Goal: Information Seeking & Learning: Learn about a topic

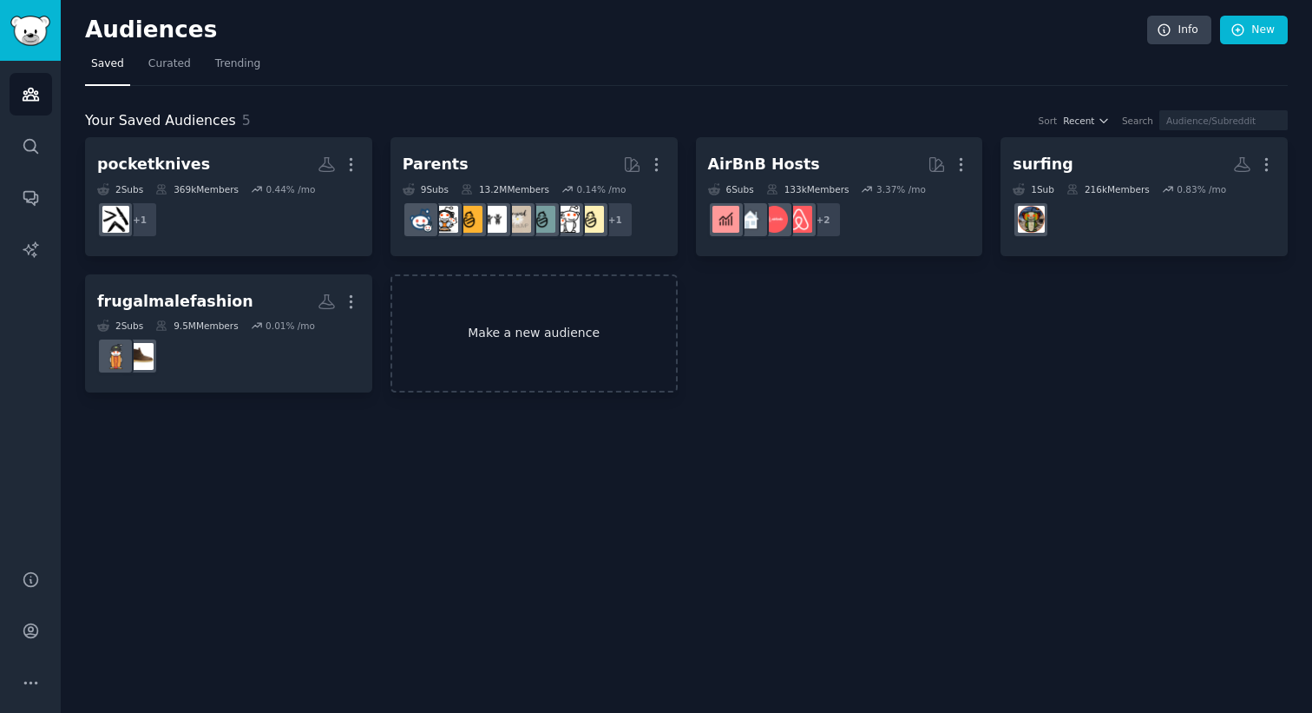
click at [557, 327] on link "Make a new audience" at bounding box center [534, 333] width 287 height 119
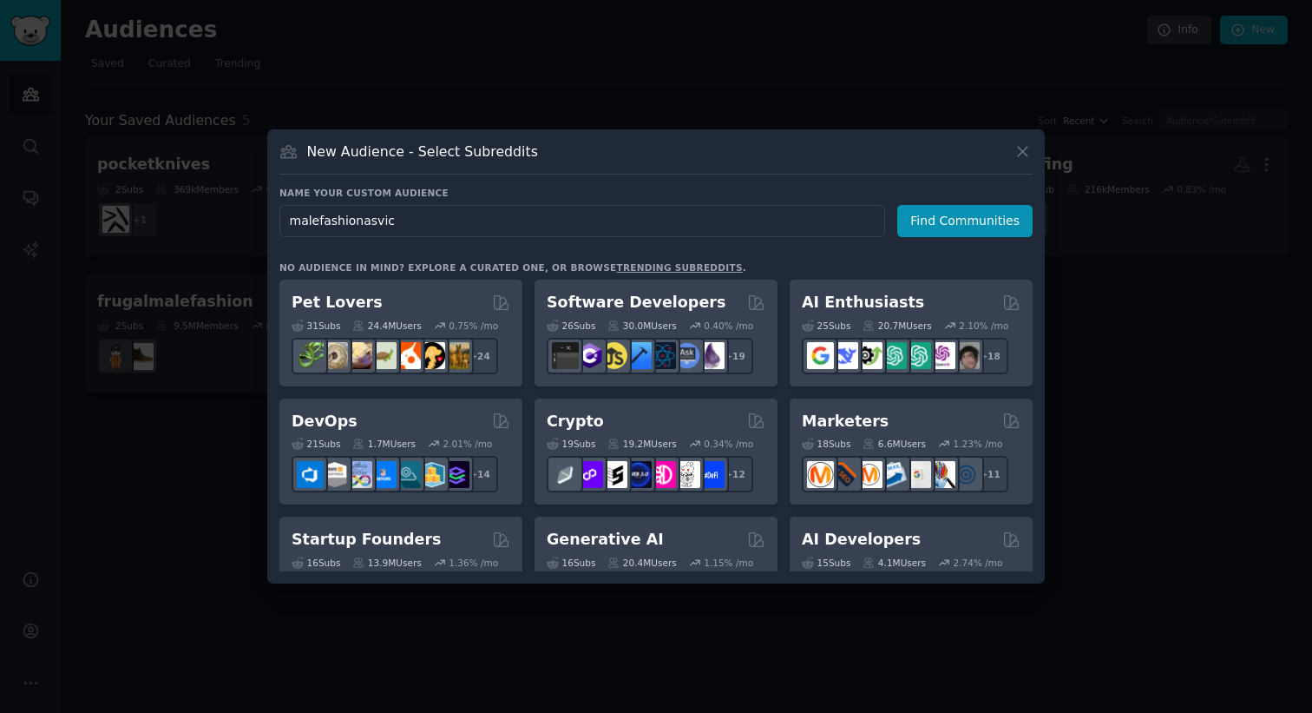
type input "malefashionasvice"
click button "Find Communities" at bounding box center [964, 221] width 135 height 32
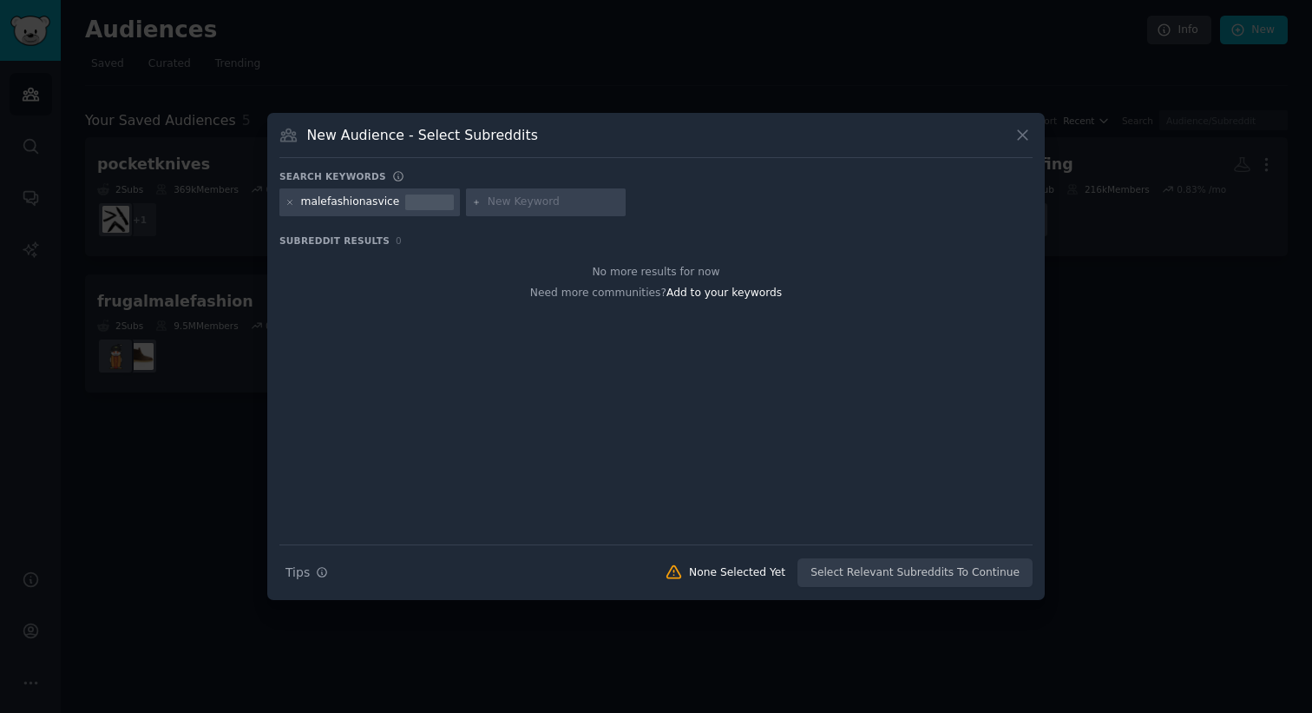
click at [315, 203] on div "malefashionasvice" at bounding box center [350, 202] width 99 height 16
click at [292, 200] on icon at bounding box center [291, 203] width 10 height 10
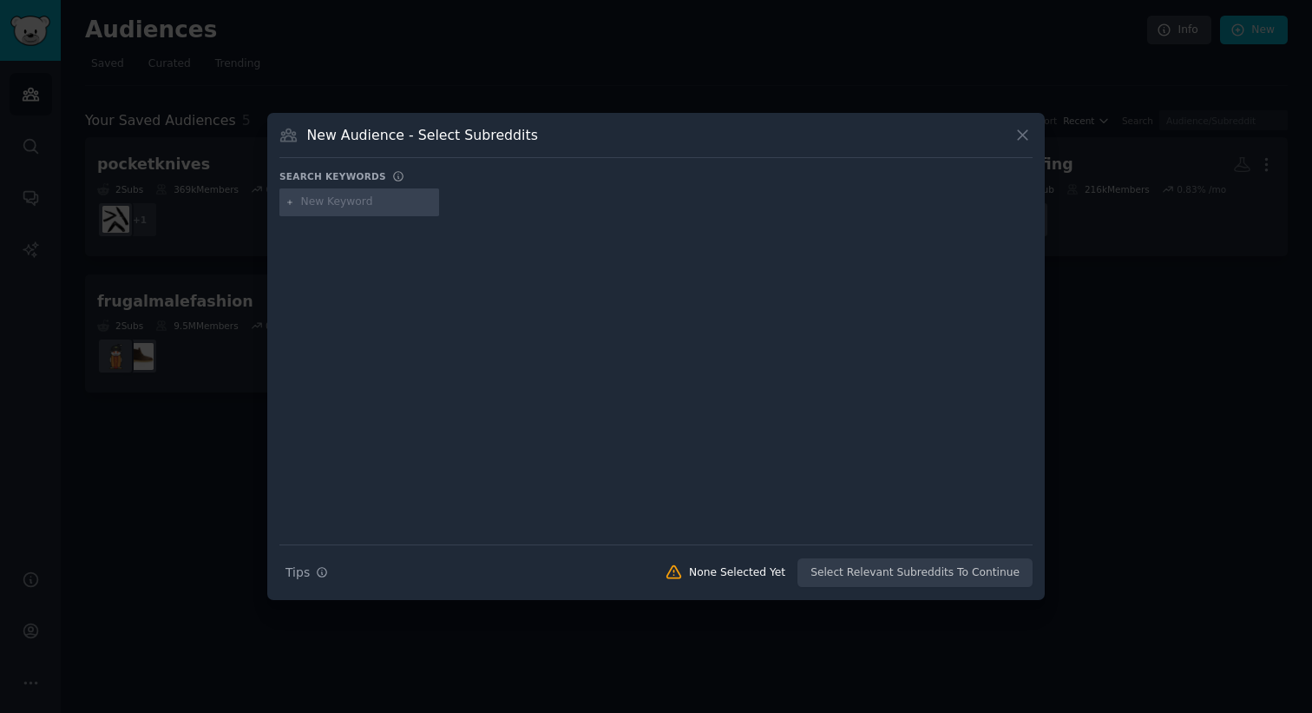
click at [1034, 120] on div "New Audience - Select Subreddits Search keywords Try a 2-4 keywords your audien…" at bounding box center [656, 356] width 778 height 487
click at [1023, 143] on icon at bounding box center [1023, 135] width 18 height 18
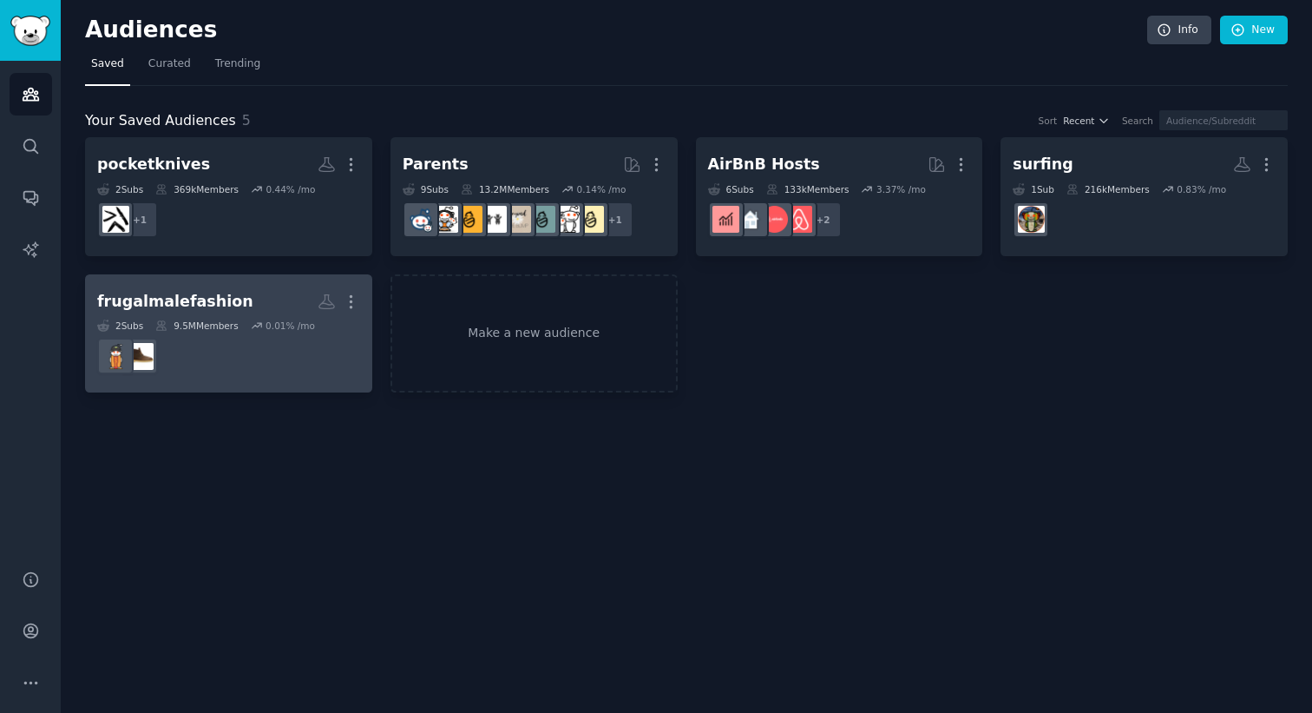
click at [214, 299] on div "frugalmalefashion" at bounding box center [175, 302] width 156 height 22
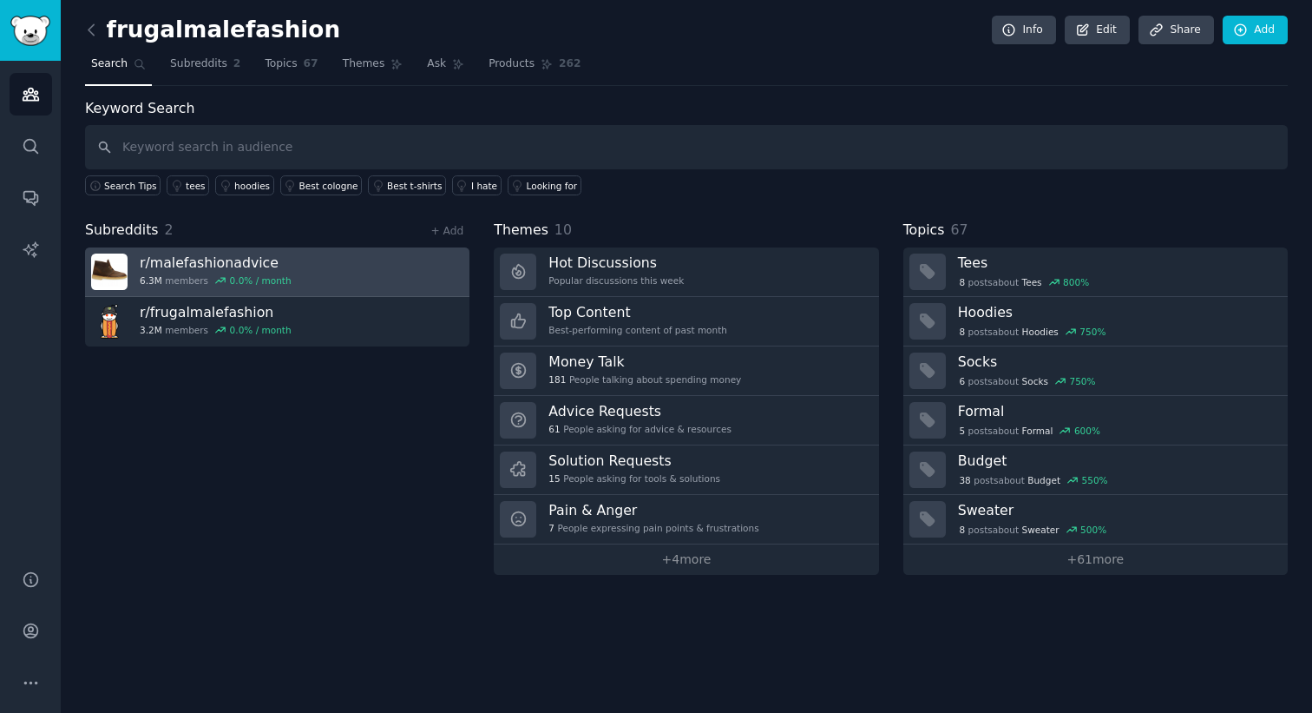
click at [273, 260] on h3 "r/ malefashionadvice" at bounding box center [216, 262] width 152 height 18
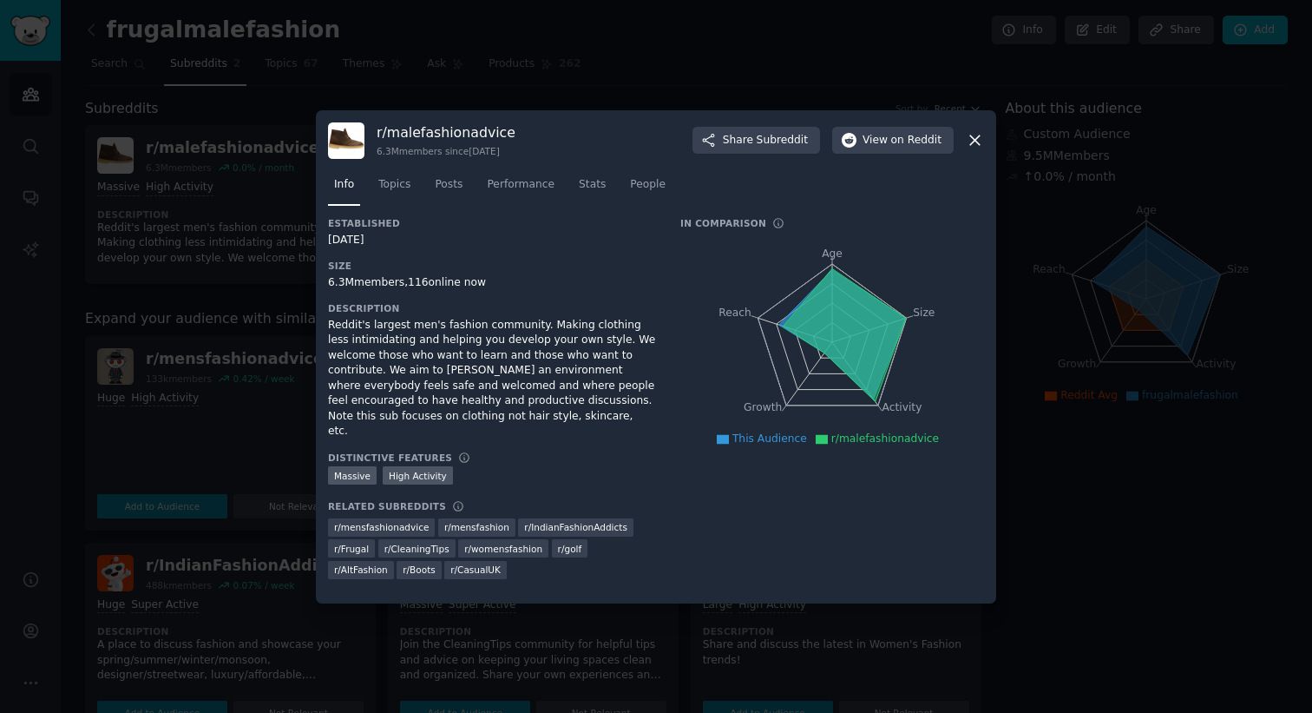
click at [977, 149] on icon at bounding box center [975, 140] width 18 height 18
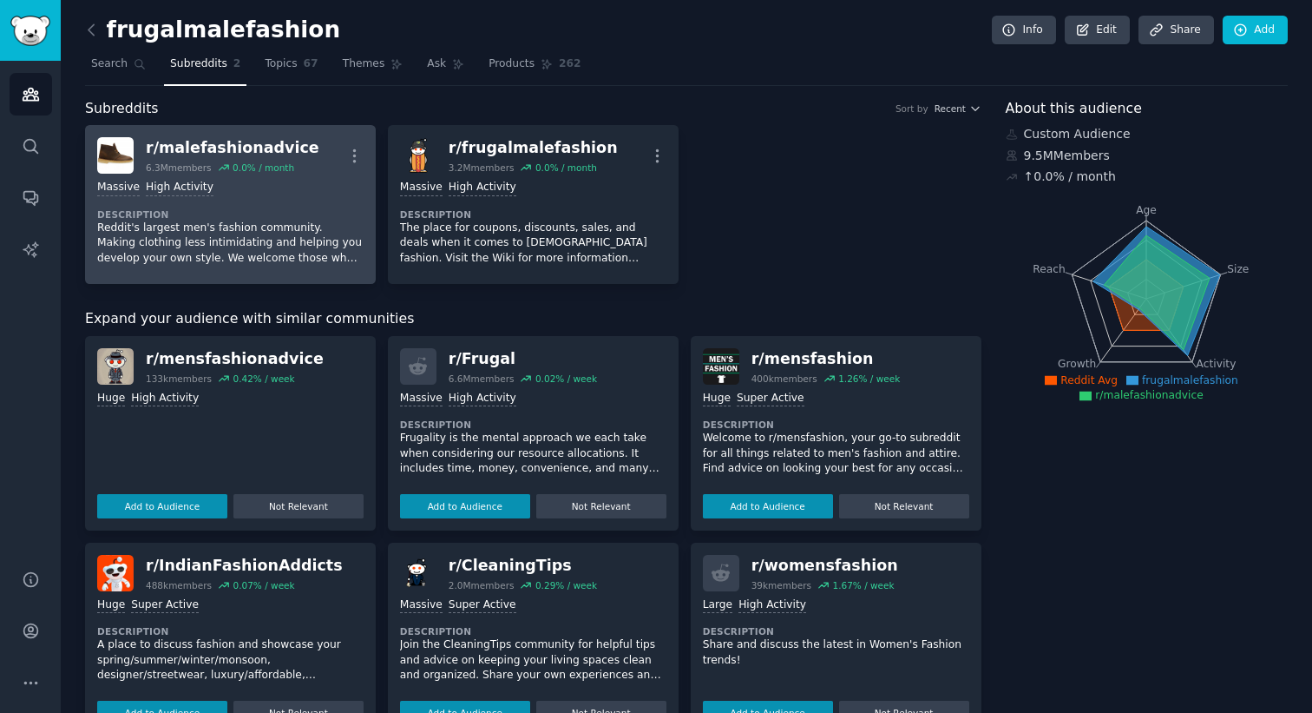
click at [305, 145] on div "r/ malefashionadvice 6.3M members 0.0 % / month More" at bounding box center [230, 155] width 266 height 36
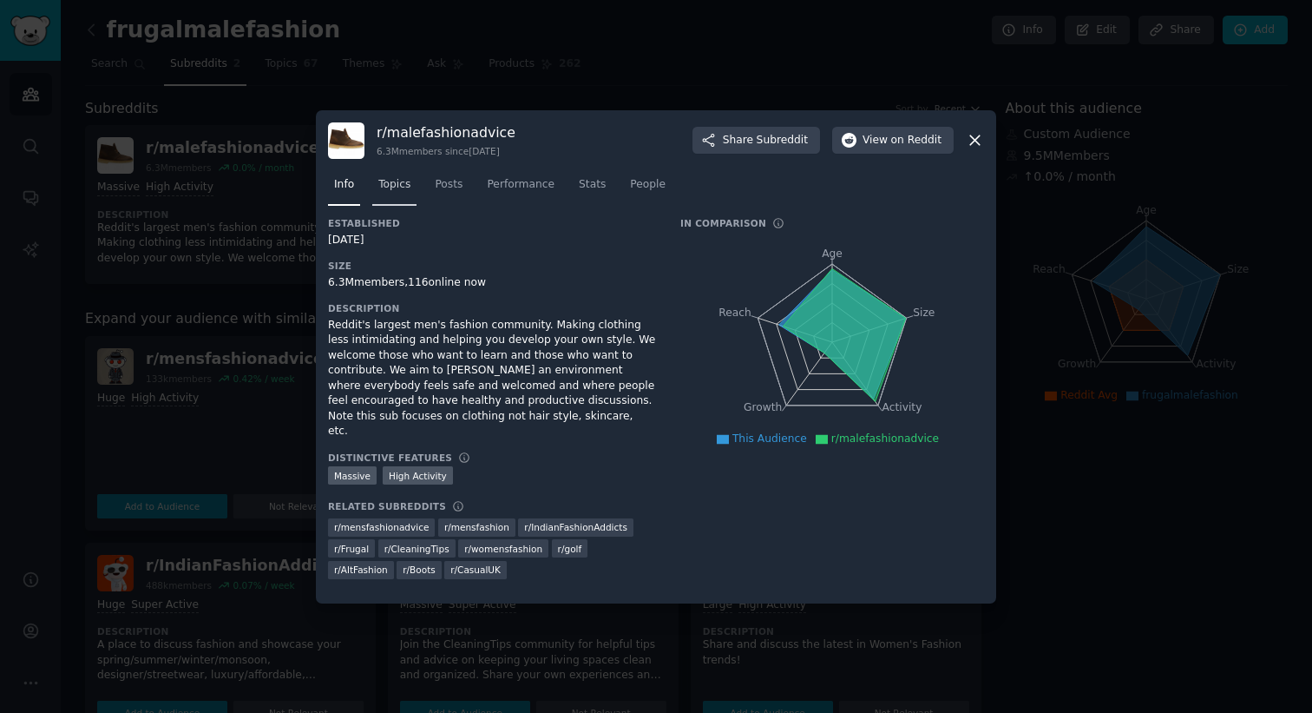
click at [393, 201] on link "Topics" at bounding box center [394, 189] width 44 height 36
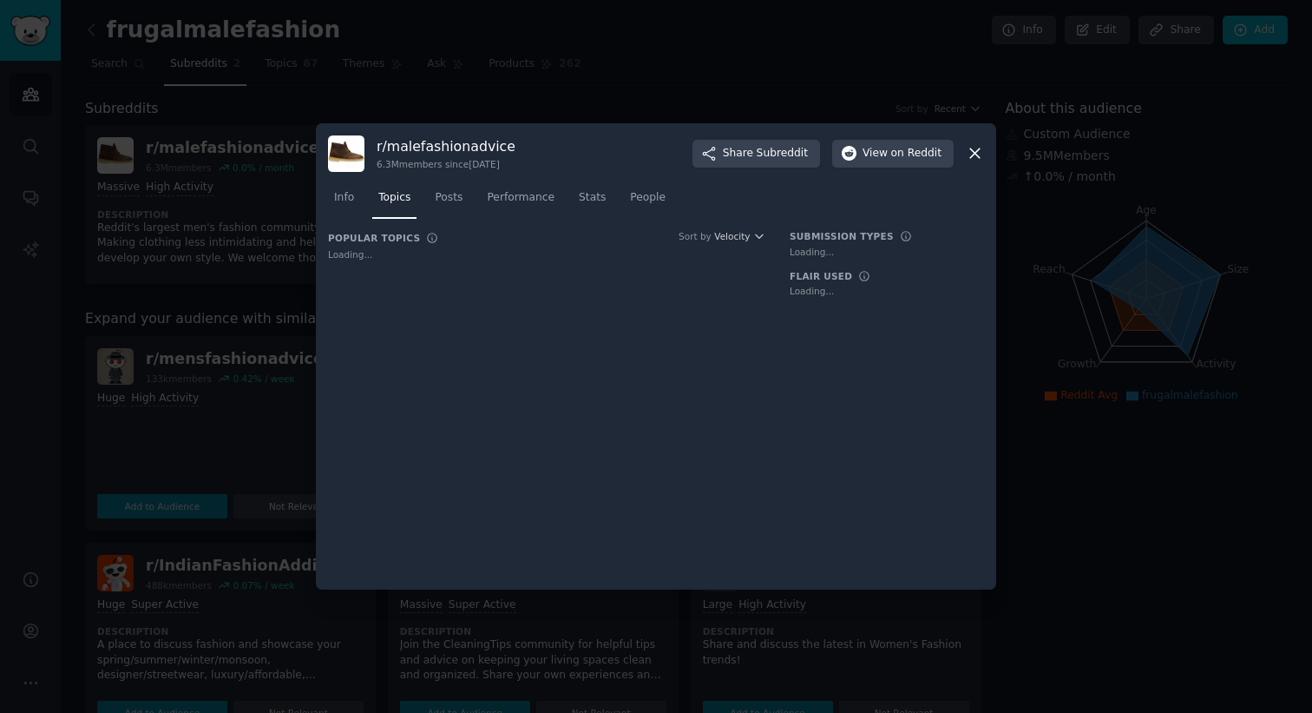
click at [393, 201] on span "Topics" at bounding box center [394, 198] width 32 height 16
drag, startPoint x: 393, startPoint y: 201, endPoint x: 413, endPoint y: 275, distance: 76.4
click at [393, 208] on link "Topics" at bounding box center [394, 202] width 44 height 36
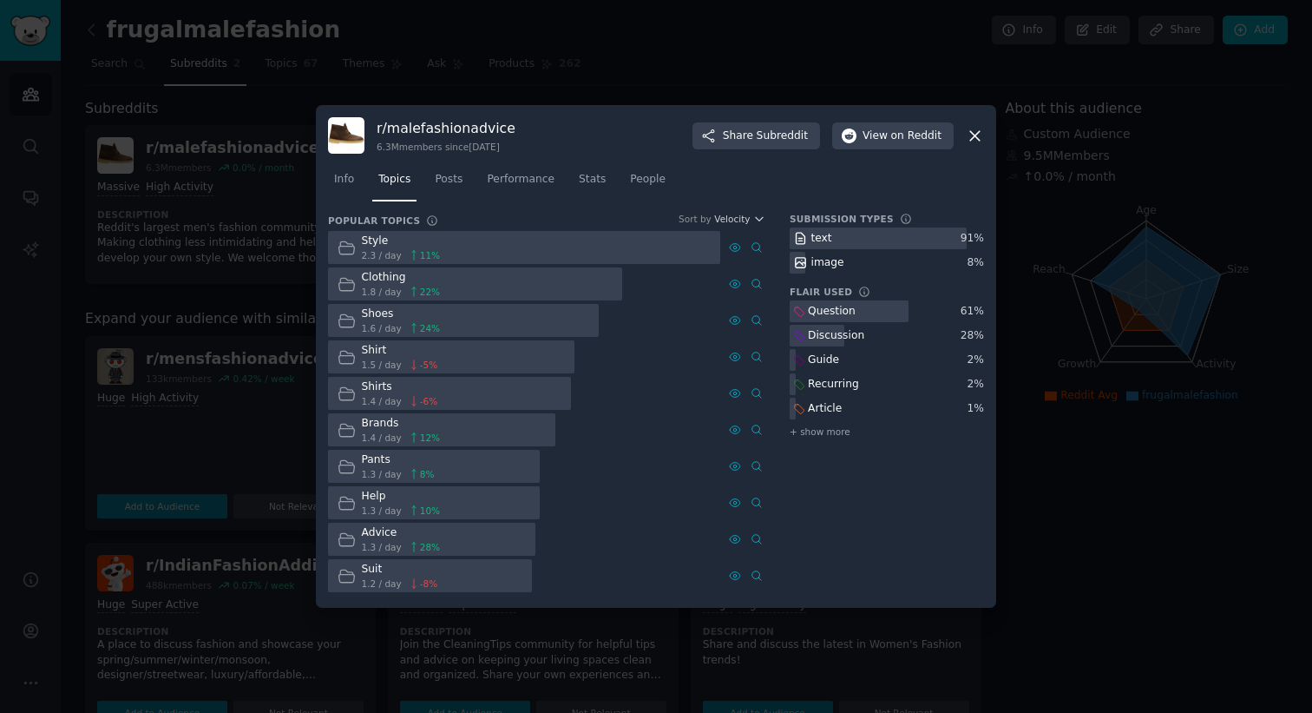
click at [390, 200] on div "Info Topics Posts Performance Stats People" at bounding box center [656, 183] width 656 height 59
click at [449, 187] on link "Posts" at bounding box center [449, 184] width 40 height 36
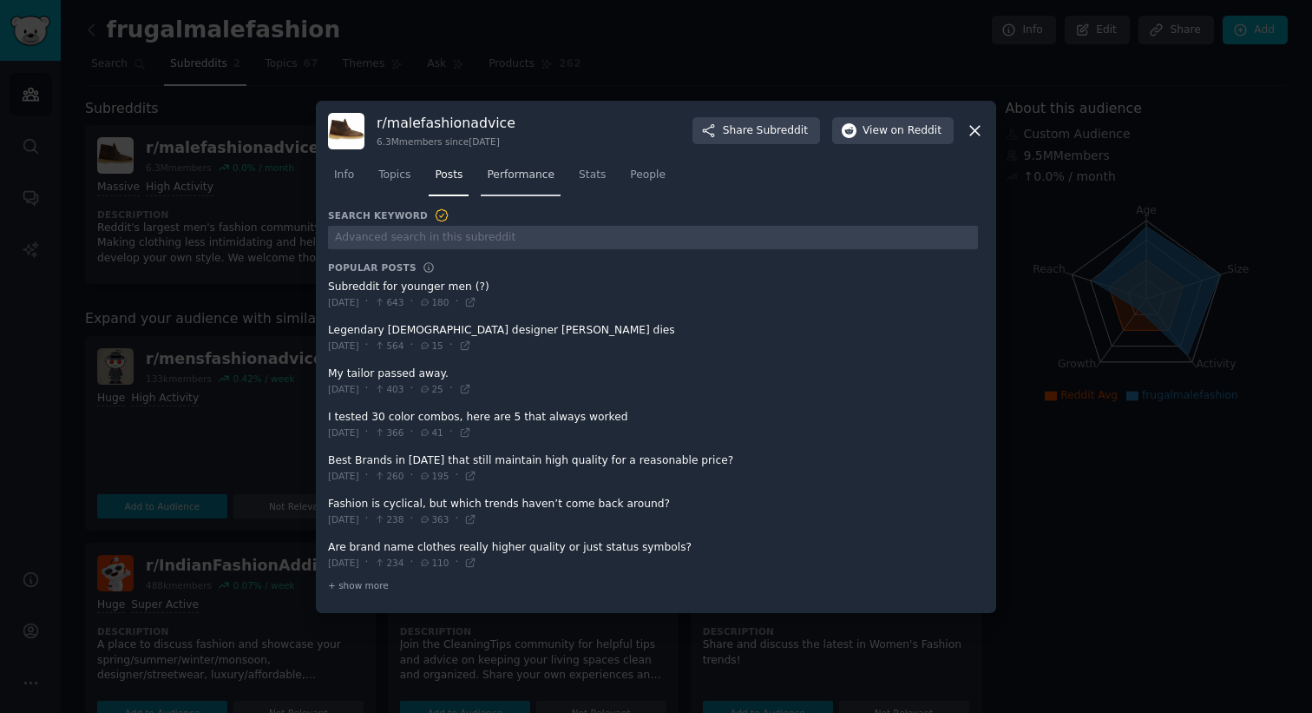
click at [536, 183] on link "Performance" at bounding box center [521, 179] width 80 height 36
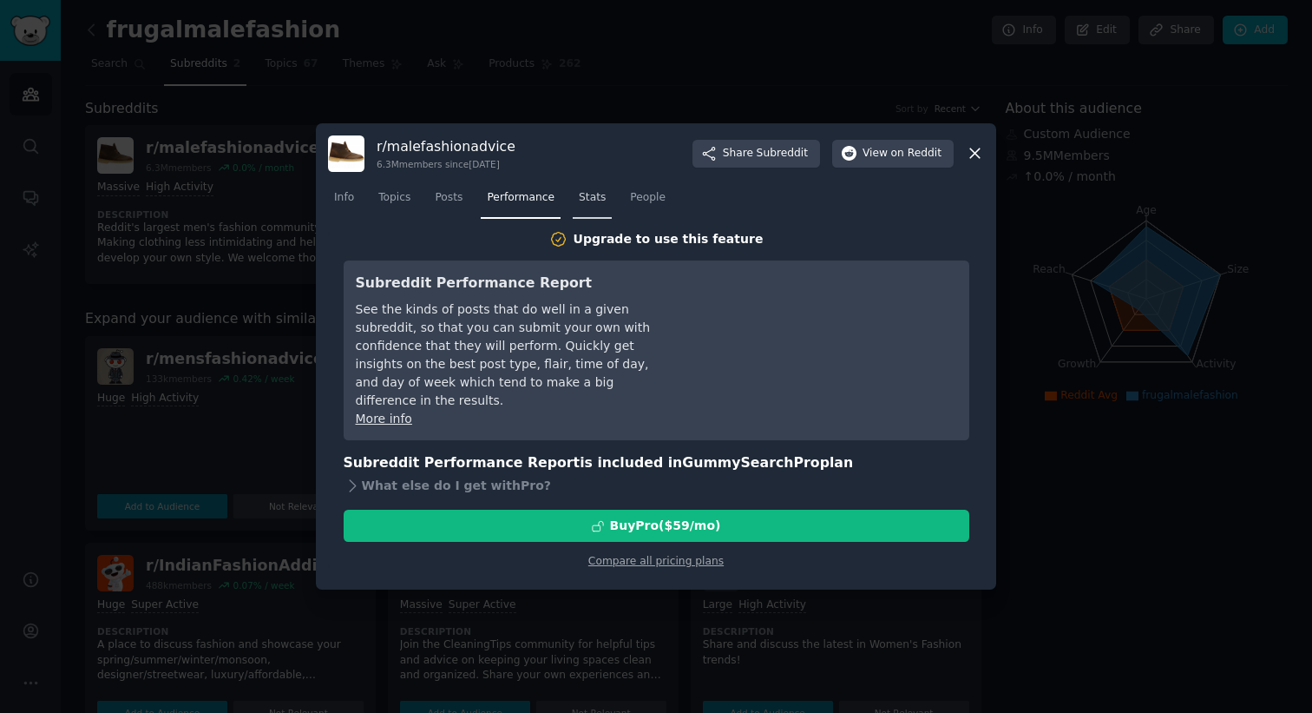
click at [589, 199] on span "Stats" at bounding box center [592, 198] width 27 height 16
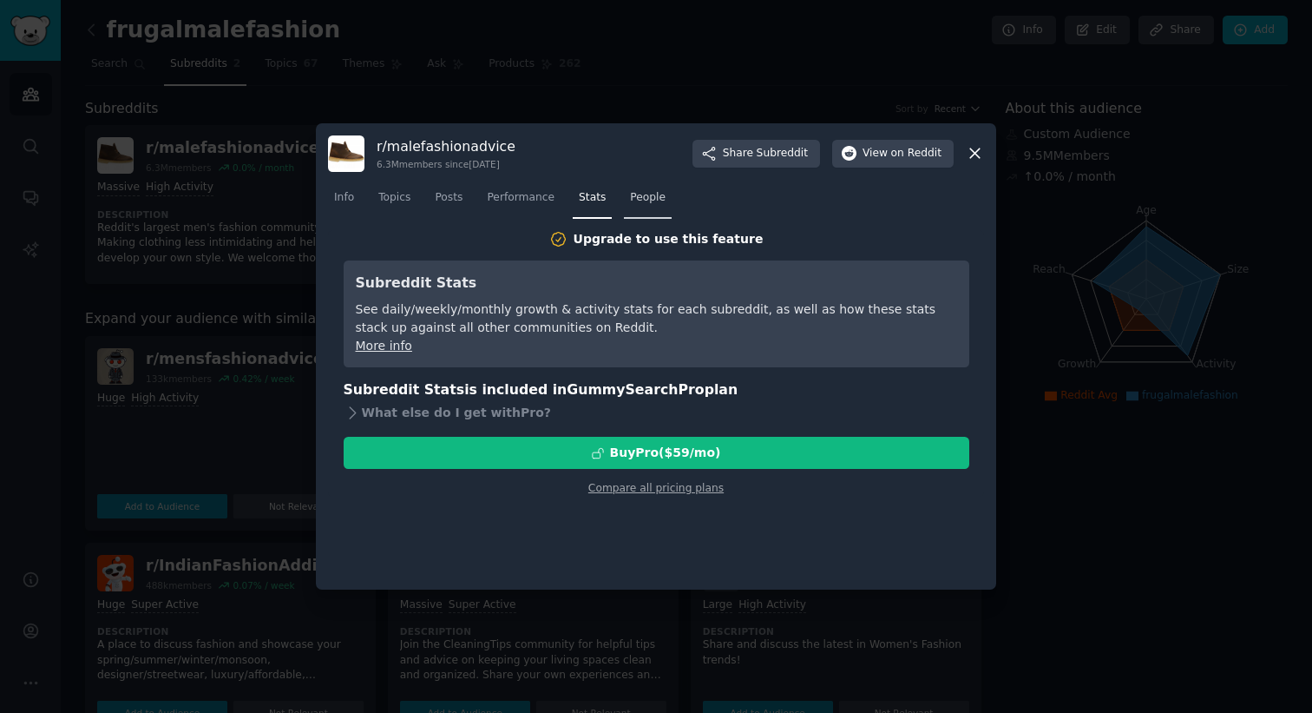
click at [651, 200] on span "People" at bounding box center [648, 198] width 36 height 16
click at [981, 152] on icon at bounding box center [975, 153] width 18 height 18
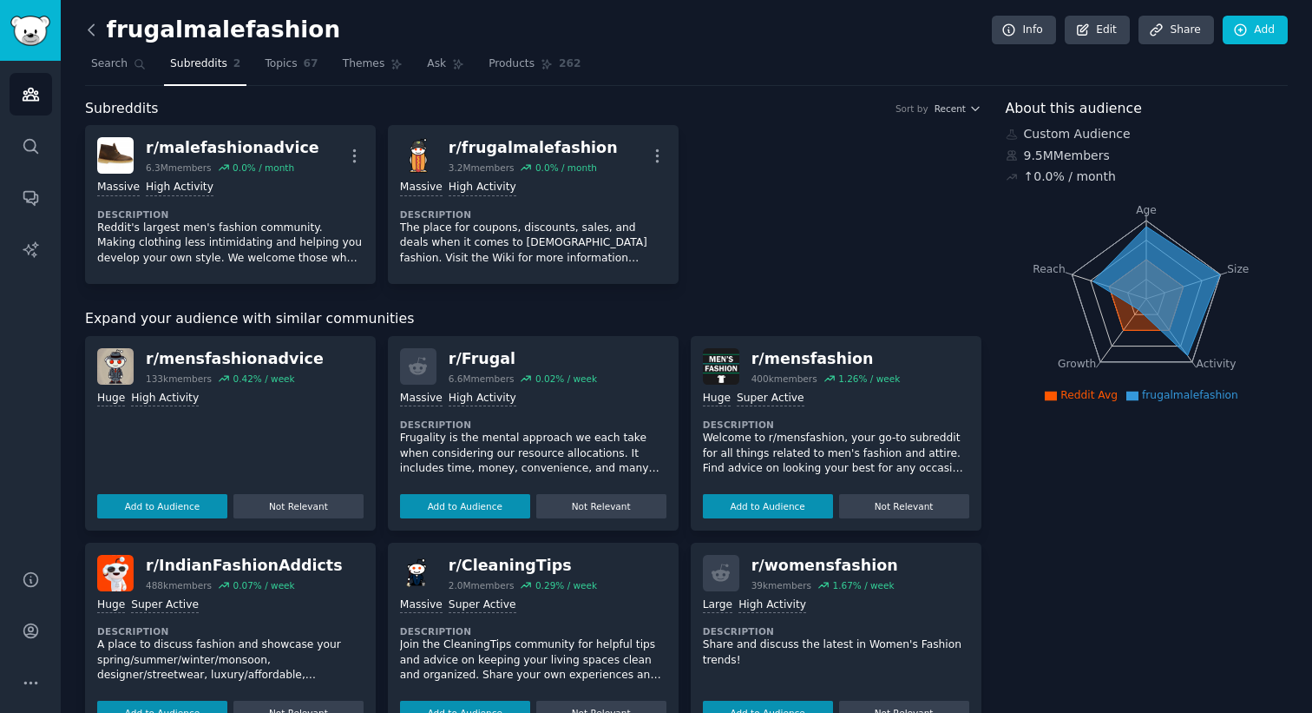
click at [90, 36] on icon at bounding box center [91, 30] width 18 height 18
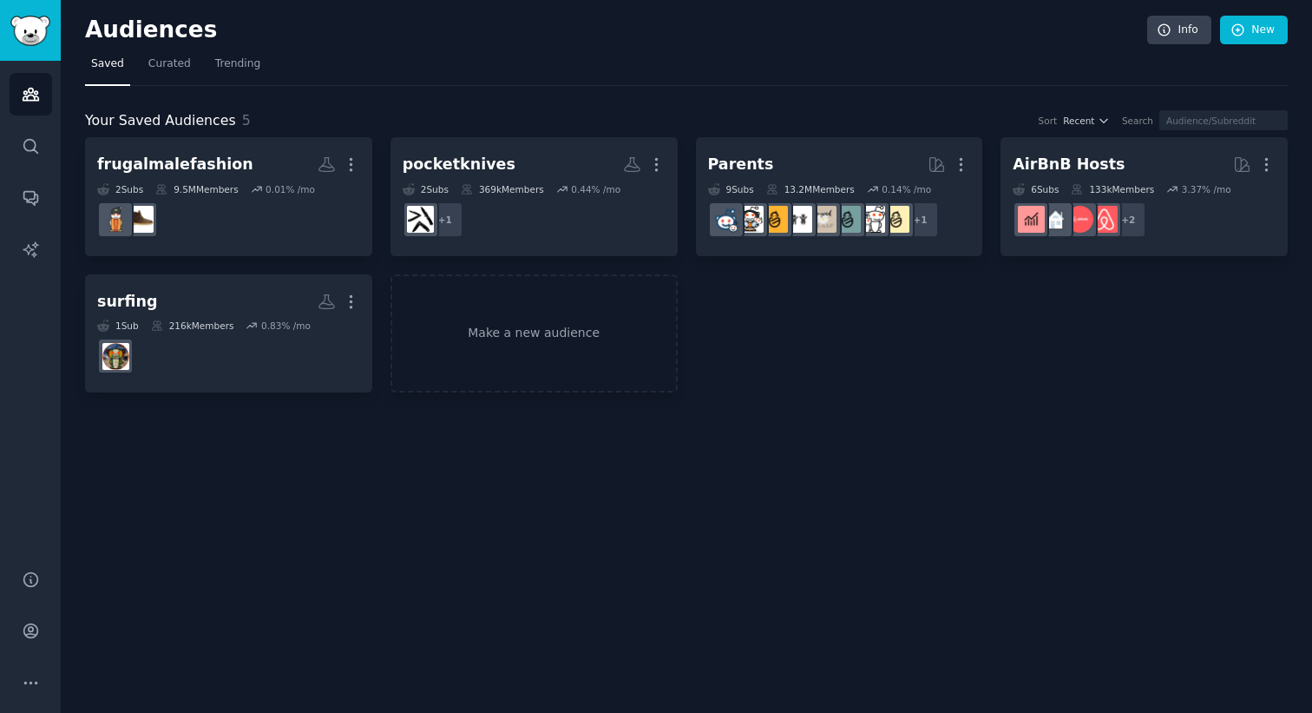
click at [90, 32] on h2 "Audiences" at bounding box center [616, 30] width 1062 height 28
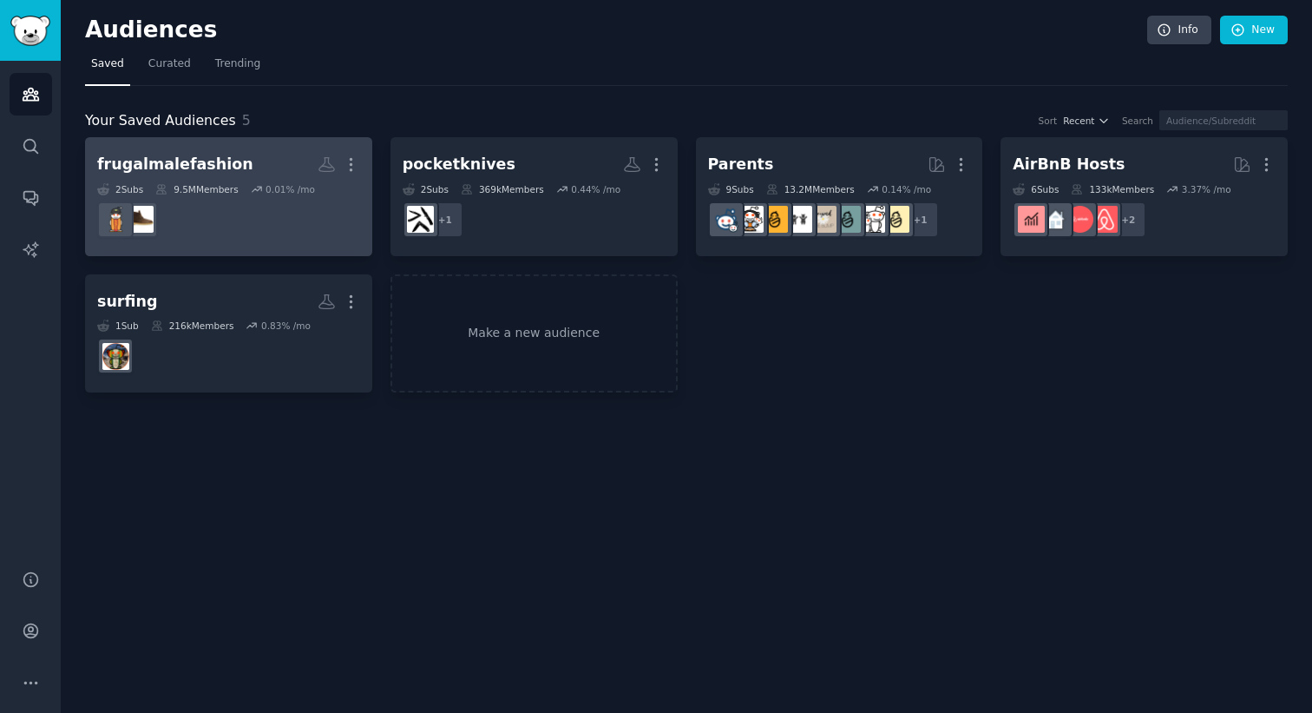
click at [270, 228] on dd at bounding box center [228, 219] width 263 height 49
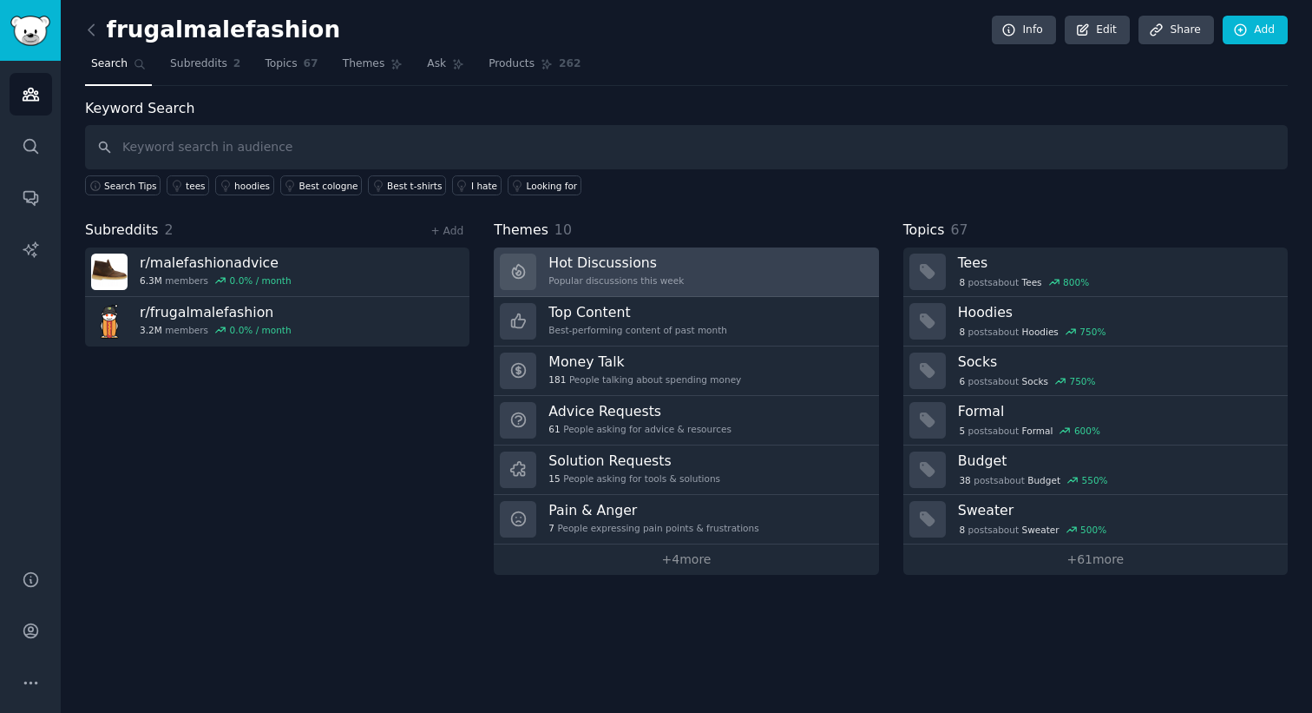
click at [674, 268] on h3 "Hot Discussions" at bounding box center [616, 262] width 135 height 18
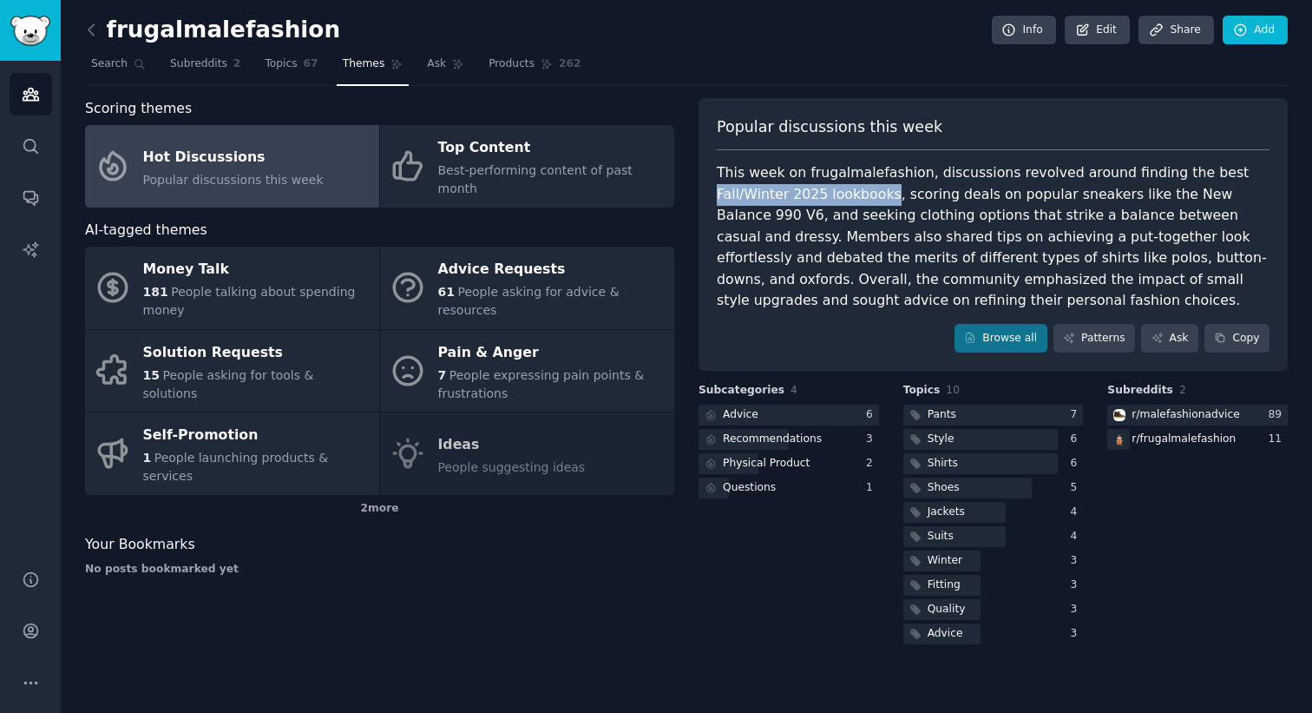
drag, startPoint x: 1202, startPoint y: 174, endPoint x: 815, endPoint y: 191, distance: 387.4
click at [815, 191] on div "This week on frugalmalefashion, discussions revolved around finding the best Fa…" at bounding box center [993, 236] width 553 height 149
drag, startPoint x: 1091, startPoint y: 194, endPoint x: 1219, endPoint y: 196, distance: 127.6
click at [1219, 196] on div "This week on frugalmalefashion, discussions revolved around finding the best Fa…" at bounding box center [993, 236] width 553 height 149
click at [523, 60] on span "Products" at bounding box center [512, 64] width 46 height 16
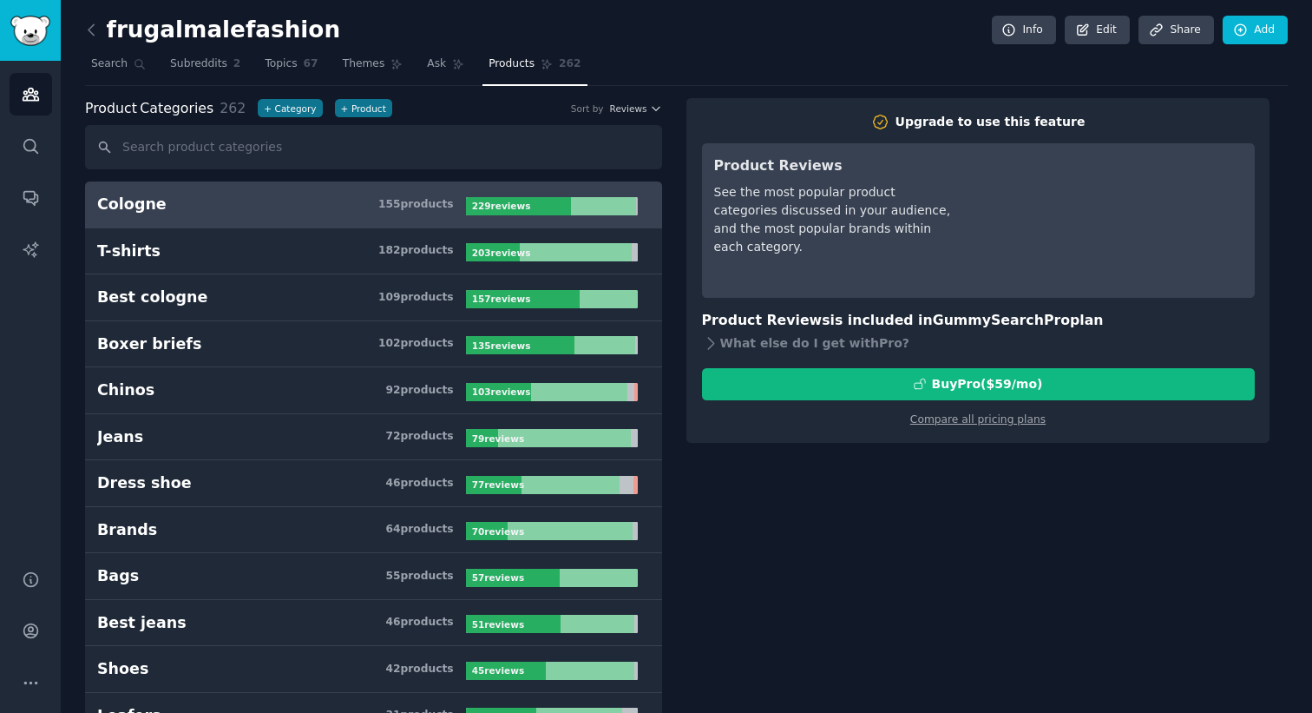
click at [227, 205] on h3 "Cologne 155 product s" at bounding box center [281, 205] width 369 height 22
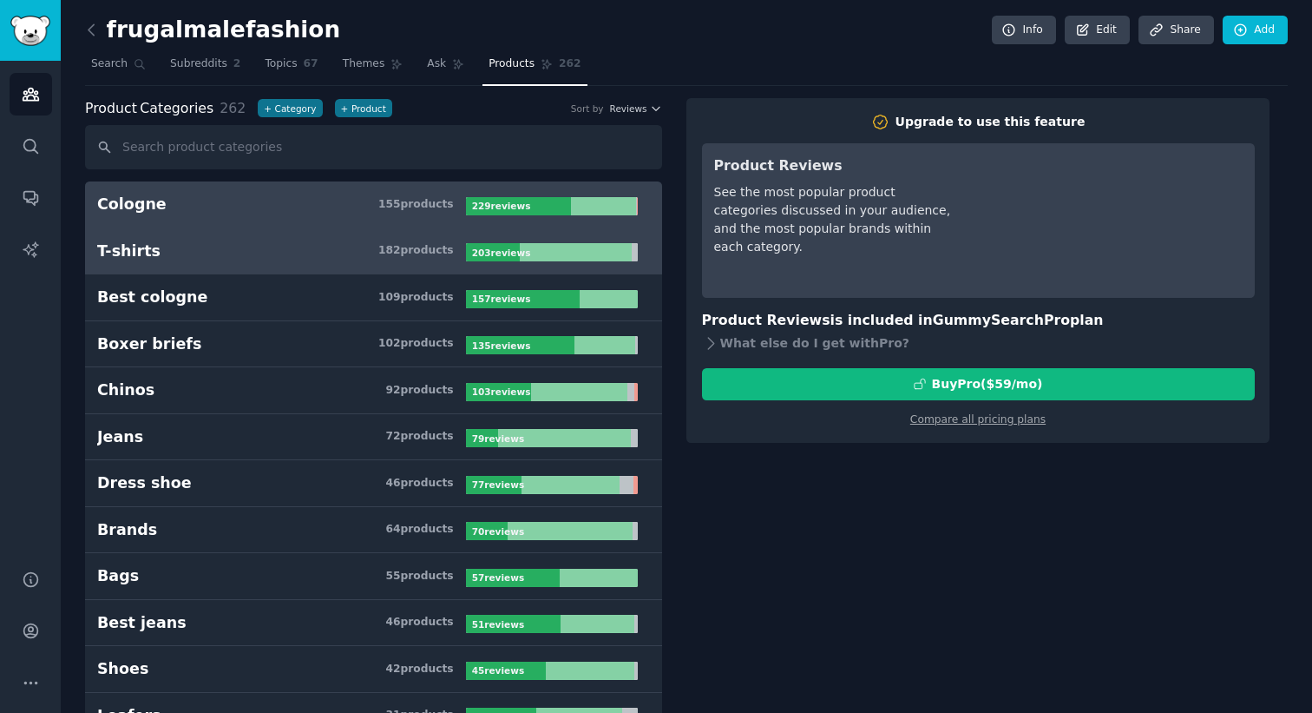
click at [158, 265] on link "T-shirts 182 product s 203 review s" at bounding box center [373, 251] width 577 height 47
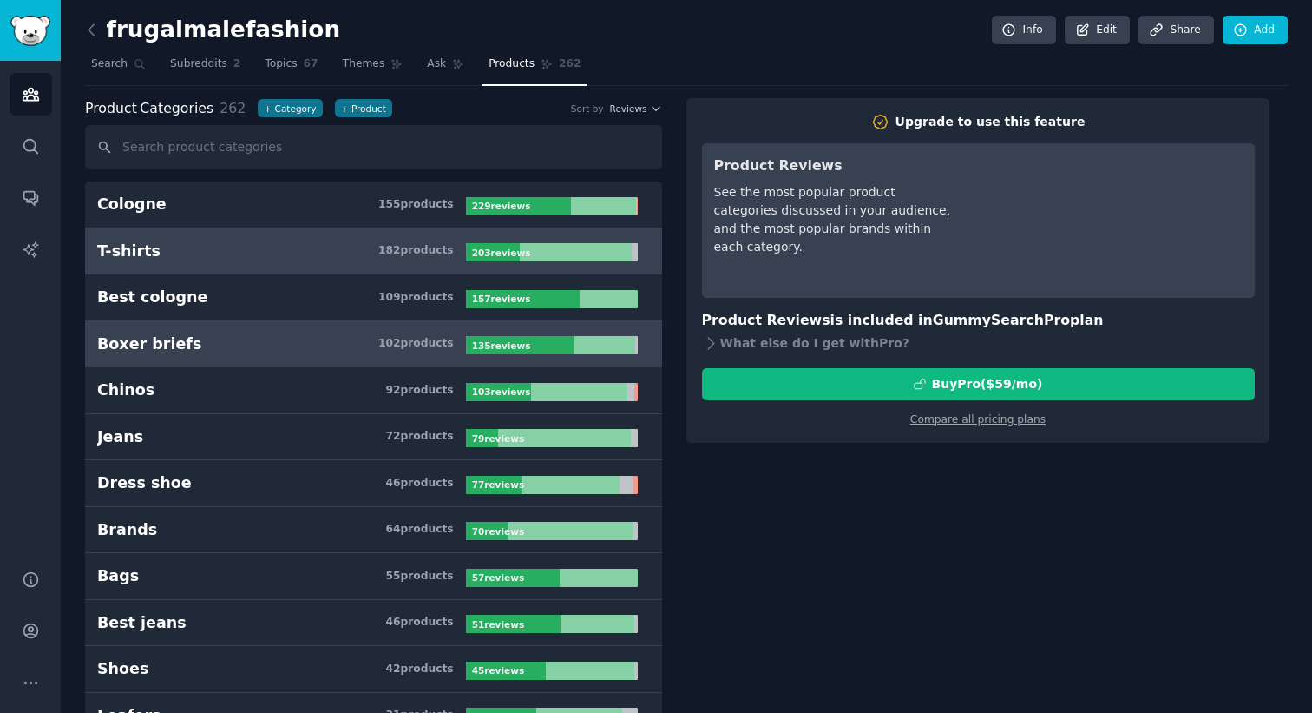
click at [177, 360] on link "Boxer briefs 102 product s 135 review s" at bounding box center [373, 344] width 577 height 47
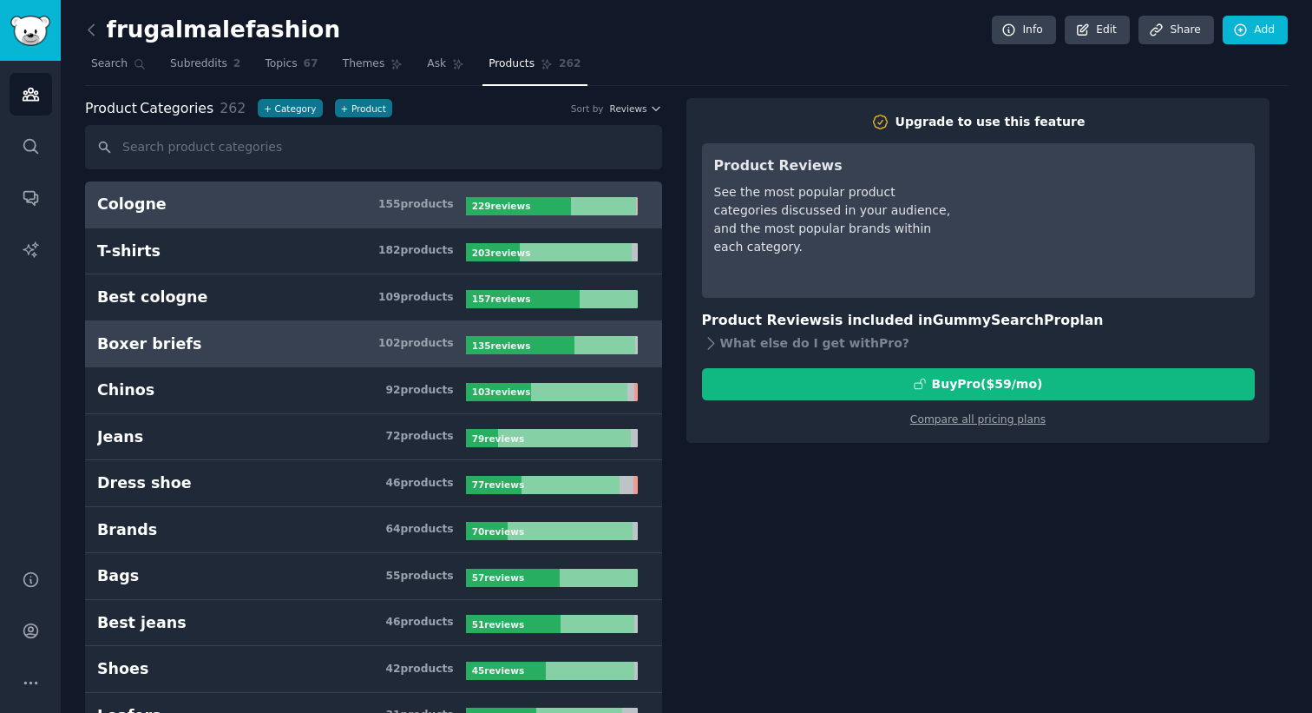
click at [199, 215] on link "Cologne 155 product s 229 review s" at bounding box center [373, 204] width 577 height 47
